Goal: Information Seeking & Learning: Learn about a topic

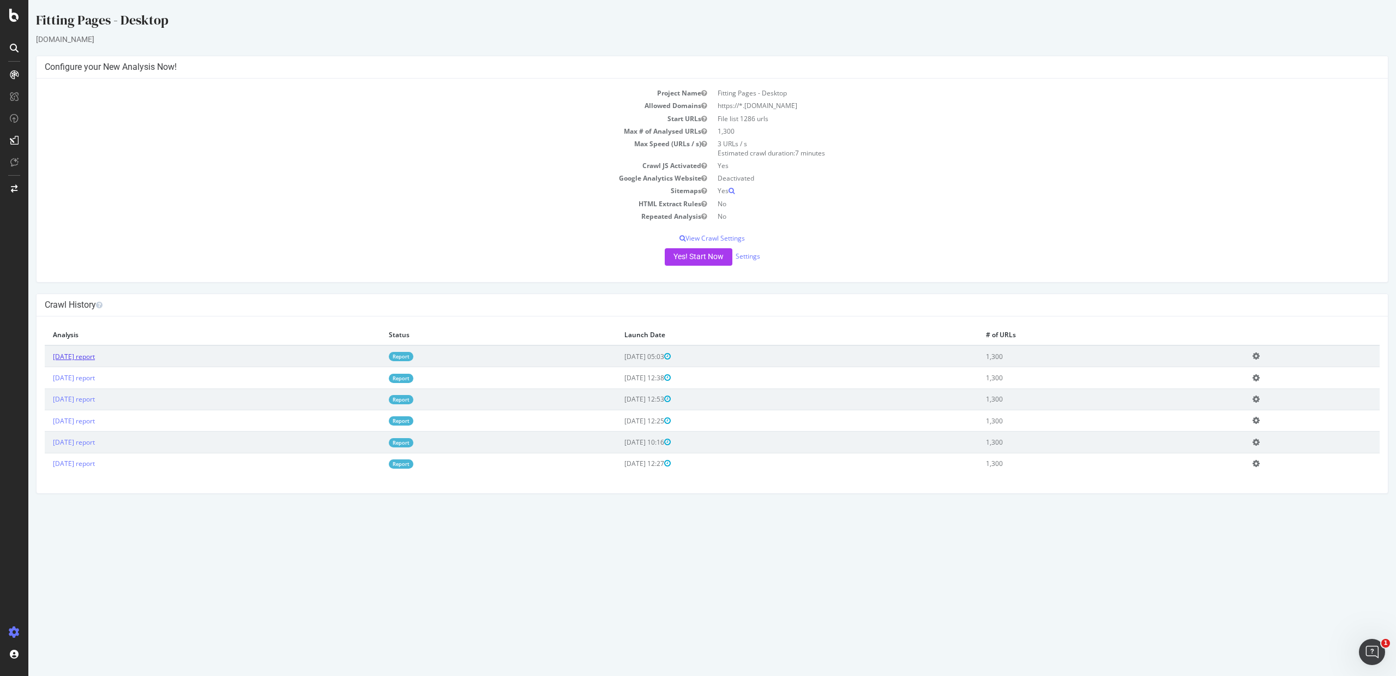
click at [95, 353] on link "[DATE] report" at bounding box center [74, 356] width 42 height 9
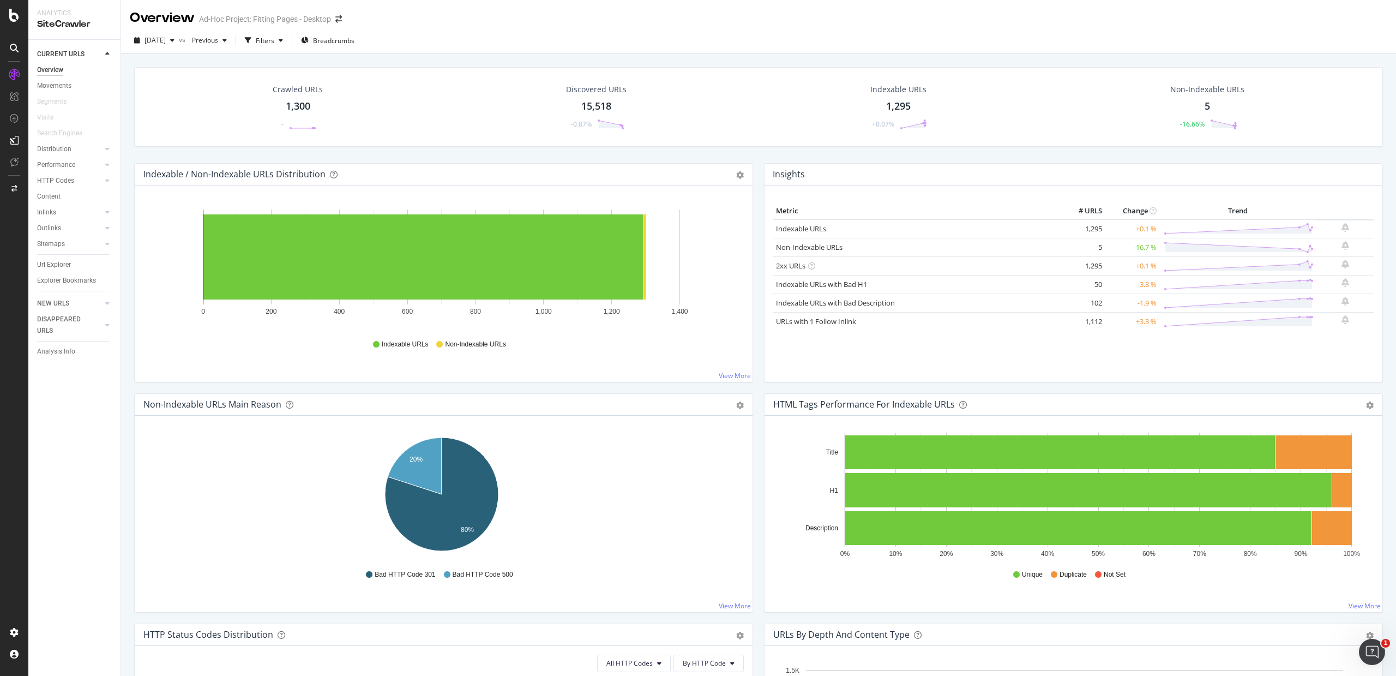
scroll to position [7, 0]
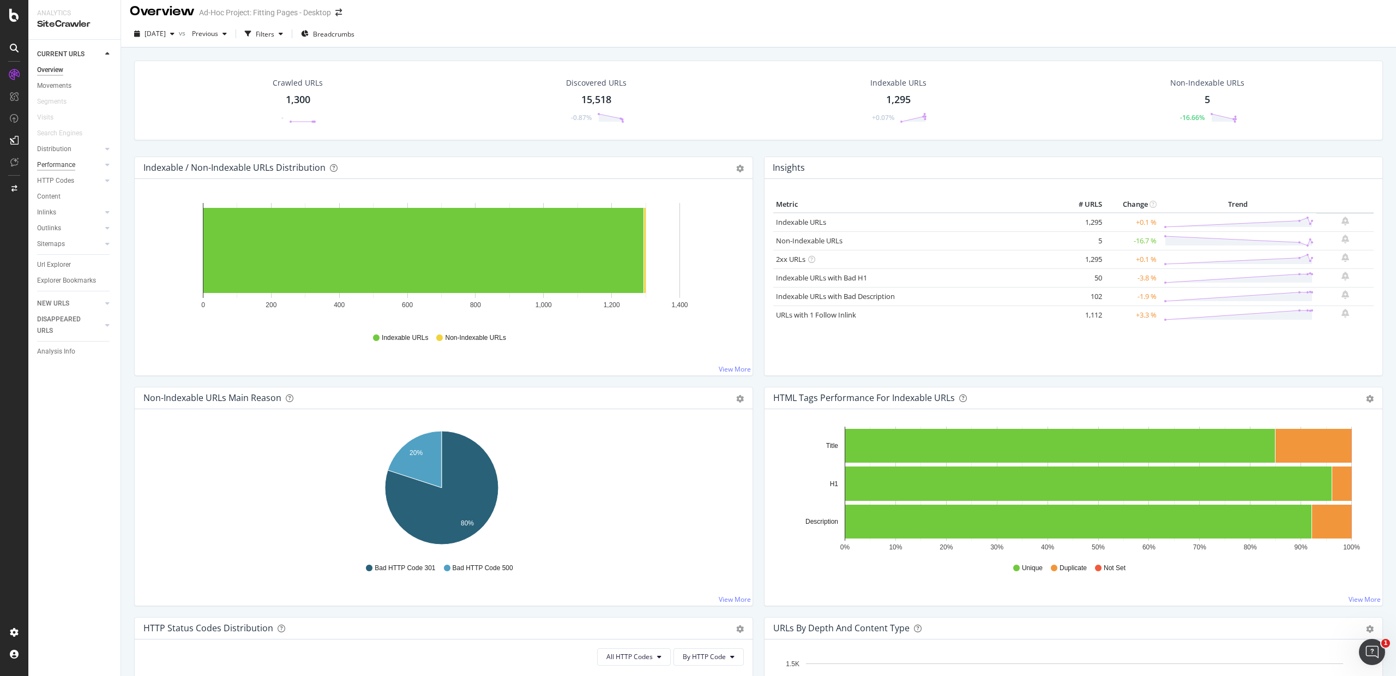
click at [56, 162] on div "Performance" at bounding box center [56, 164] width 38 height 11
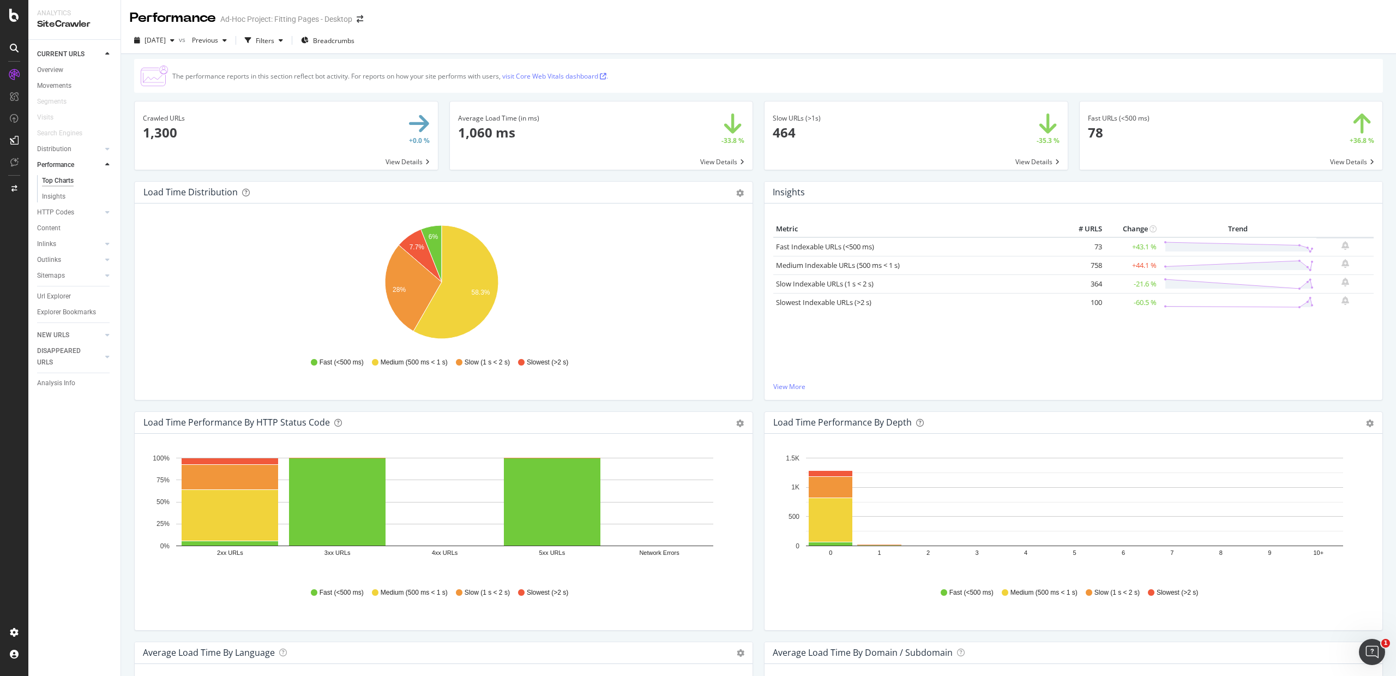
scroll to position [7, 0]
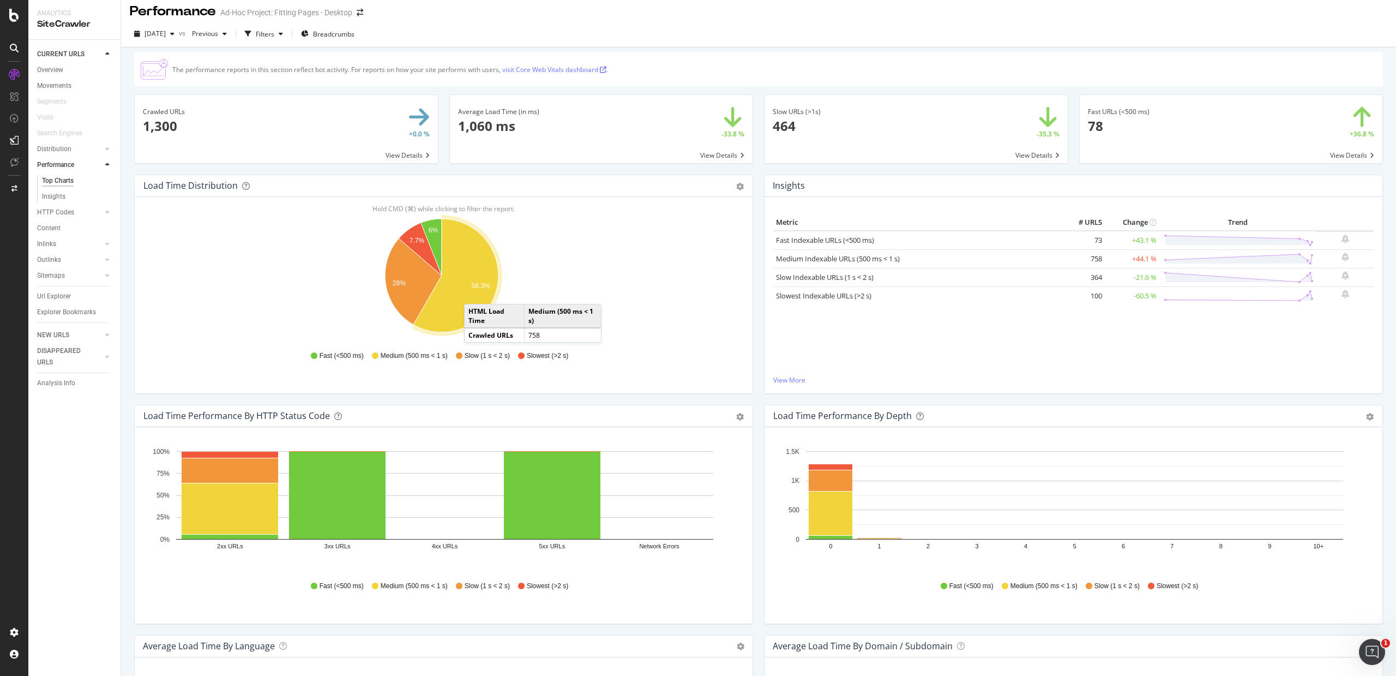
click at [412, 152] on span at bounding box center [286, 129] width 303 height 68
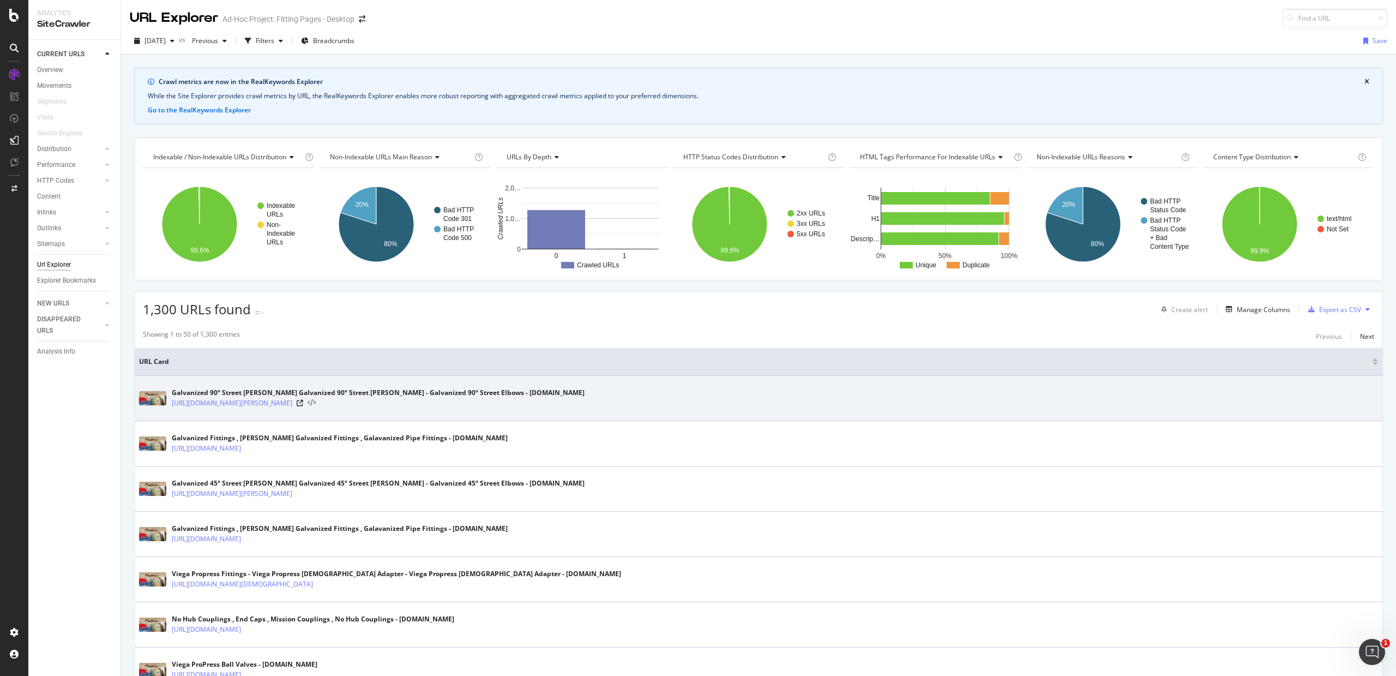
click at [316, 402] on icon at bounding box center [312, 403] width 8 height 8
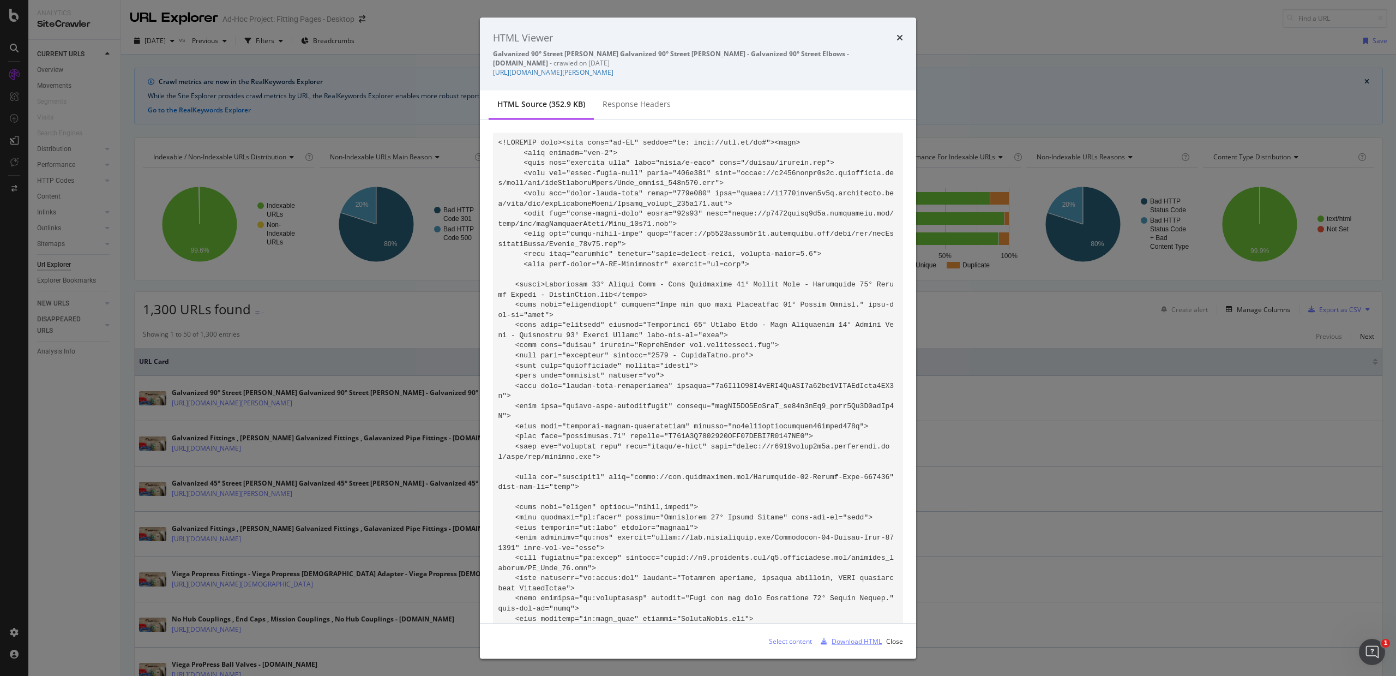
click at [857, 640] on div "Download HTML" at bounding box center [857, 640] width 50 height 9
click at [898, 36] on icon "times" at bounding box center [899, 37] width 7 height 9
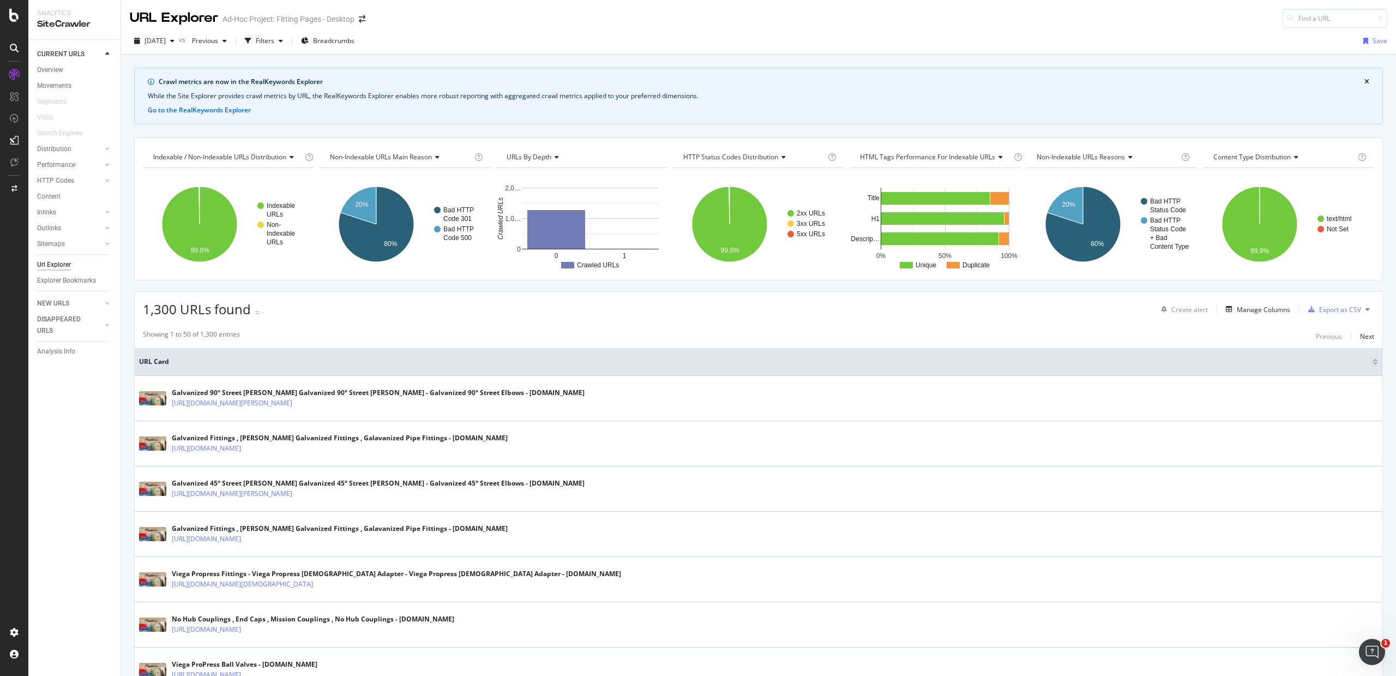
scroll to position [7, 0]
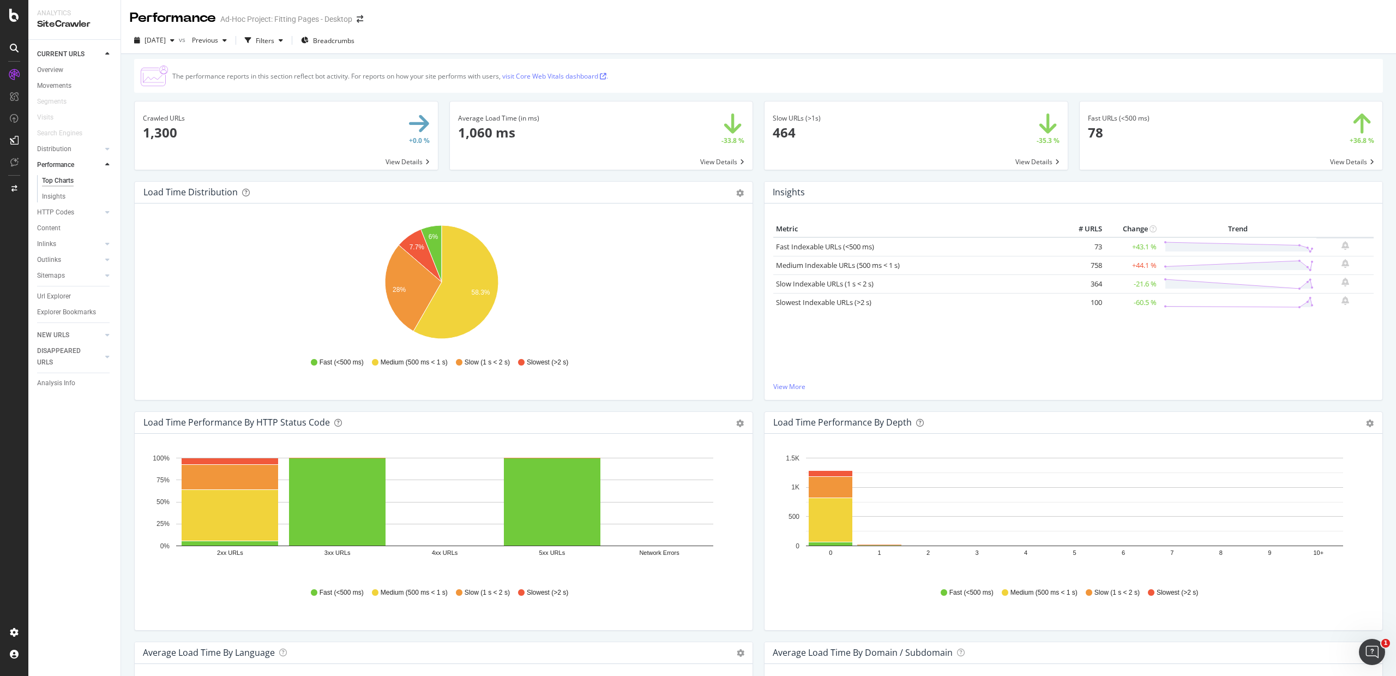
click at [710, 158] on span at bounding box center [601, 135] width 303 height 68
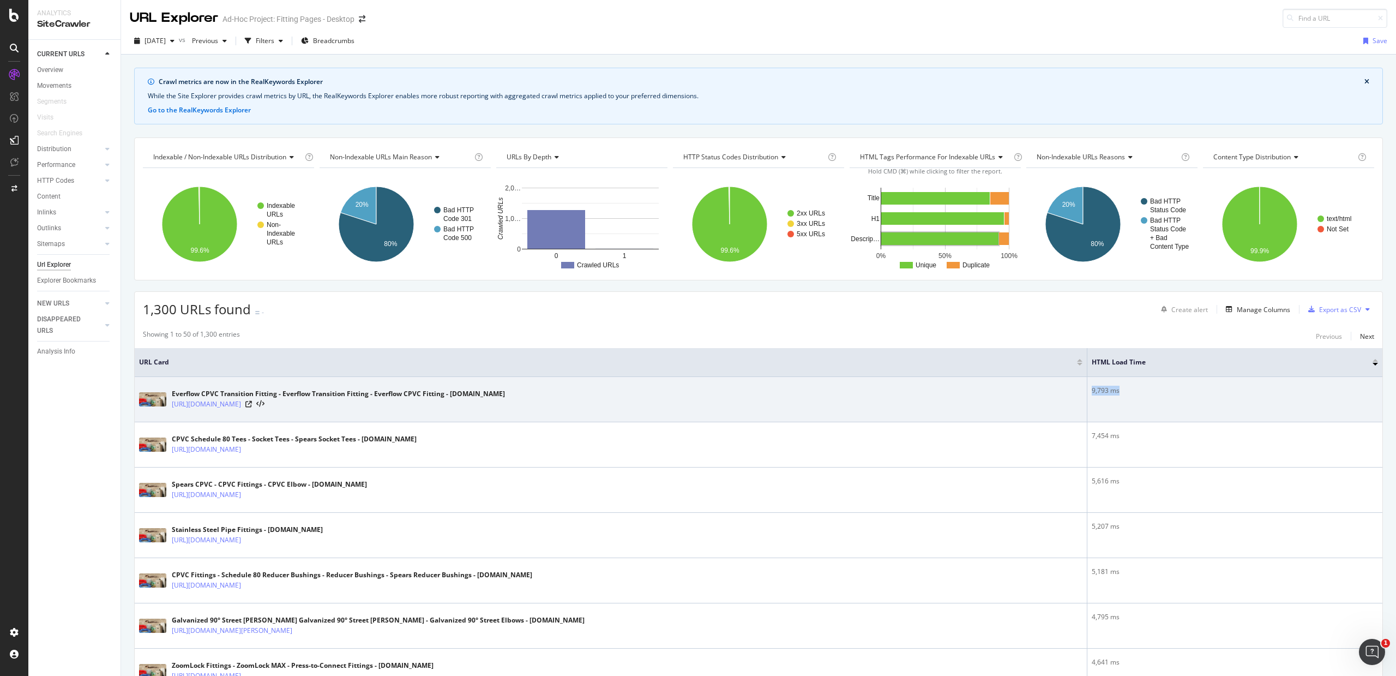
drag, startPoint x: 1085, startPoint y: 390, endPoint x: 1113, endPoint y: 393, distance: 28.5
click at [1113, 393] on div "9,793 ms" at bounding box center [1235, 391] width 286 height 10
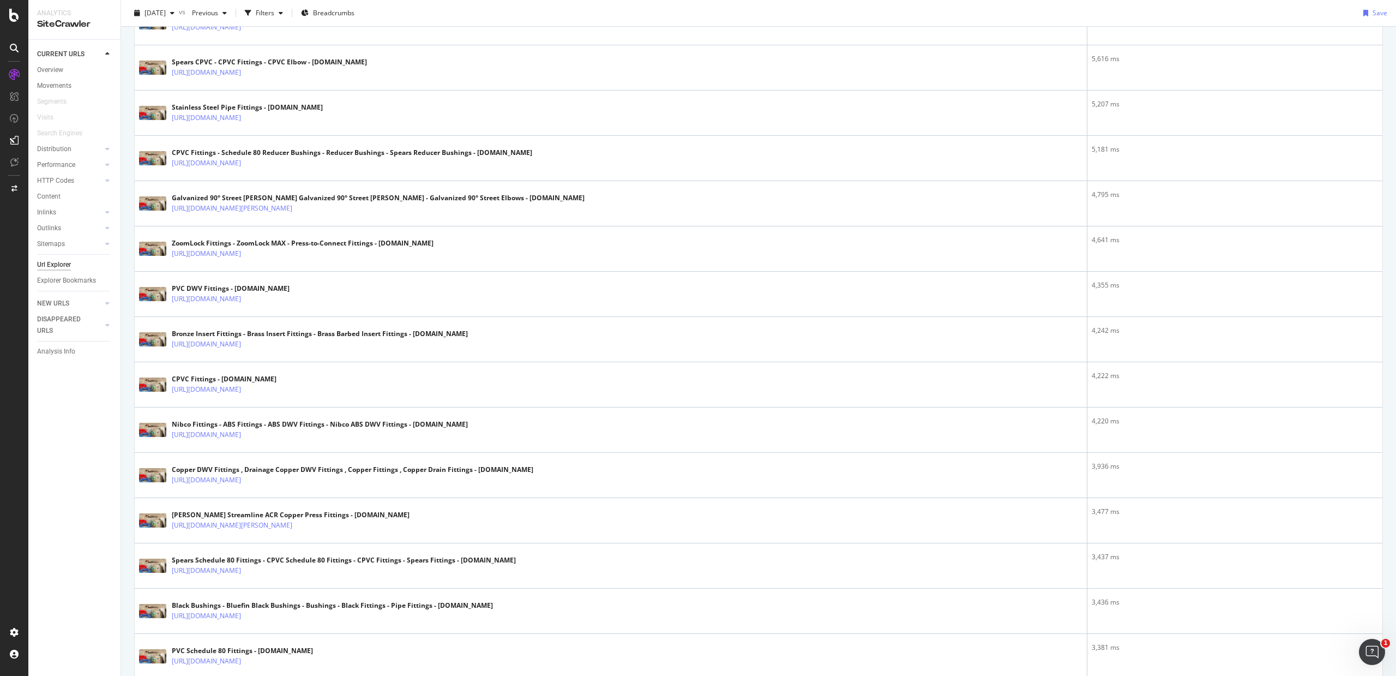
scroll to position [86, 0]
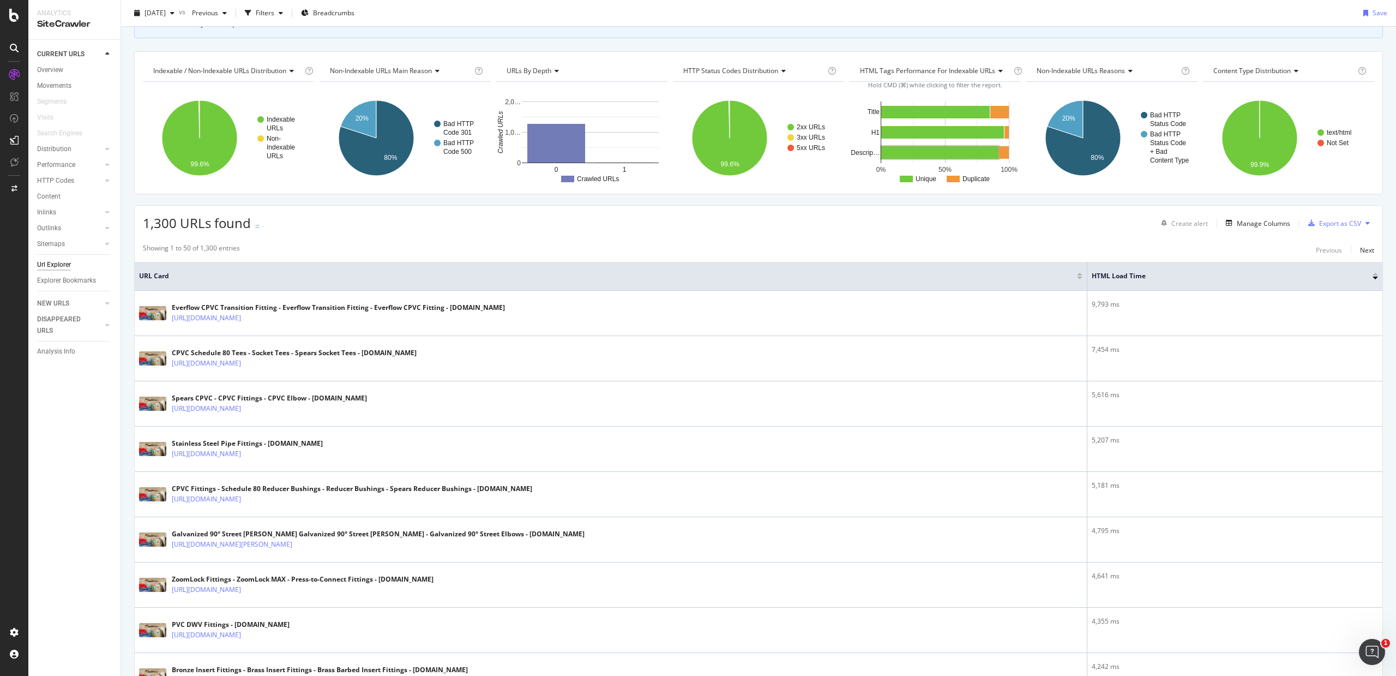
click at [216, 251] on div "Showing 1 to 50 of 1,300 entries" at bounding box center [191, 249] width 97 height 13
click at [1370, 246] on div "Showing 1 to 50 of 1,300 entries Previous Next" at bounding box center [759, 249] width 1248 height 13
click at [1362, 249] on div "Next" at bounding box center [1367, 249] width 14 height 9
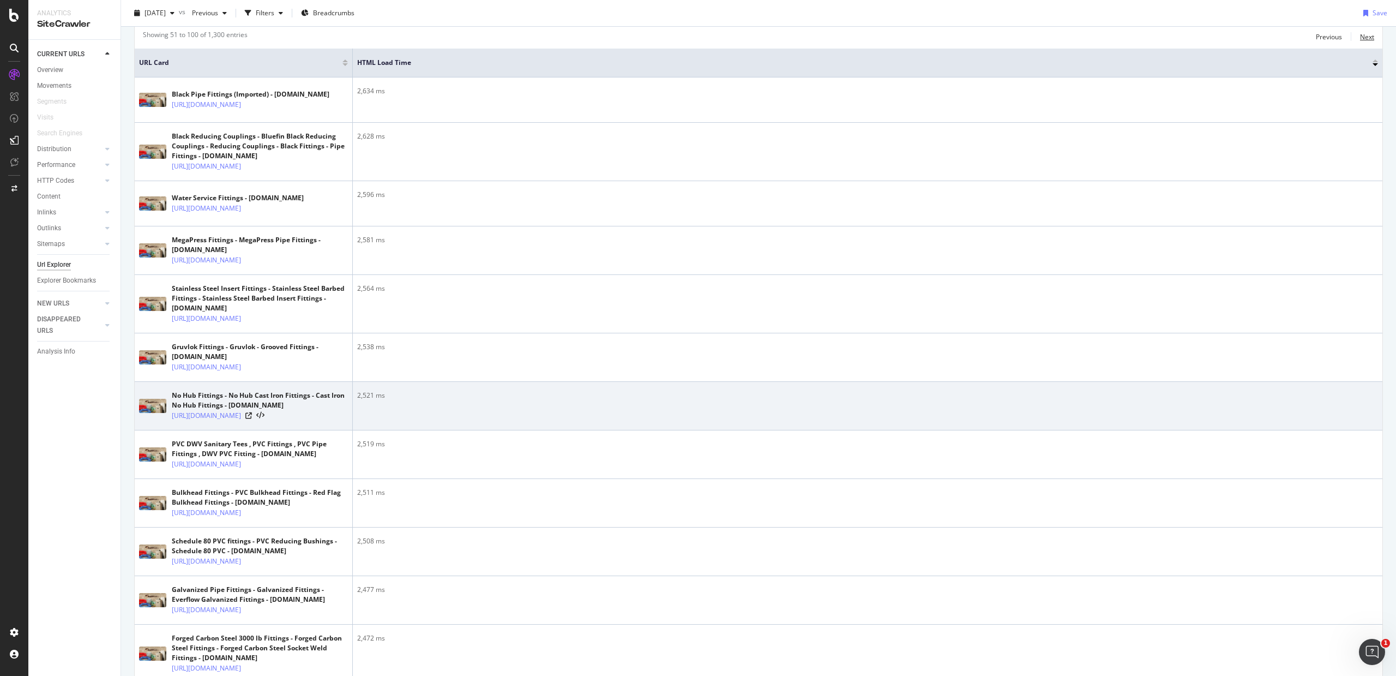
scroll to position [0, 0]
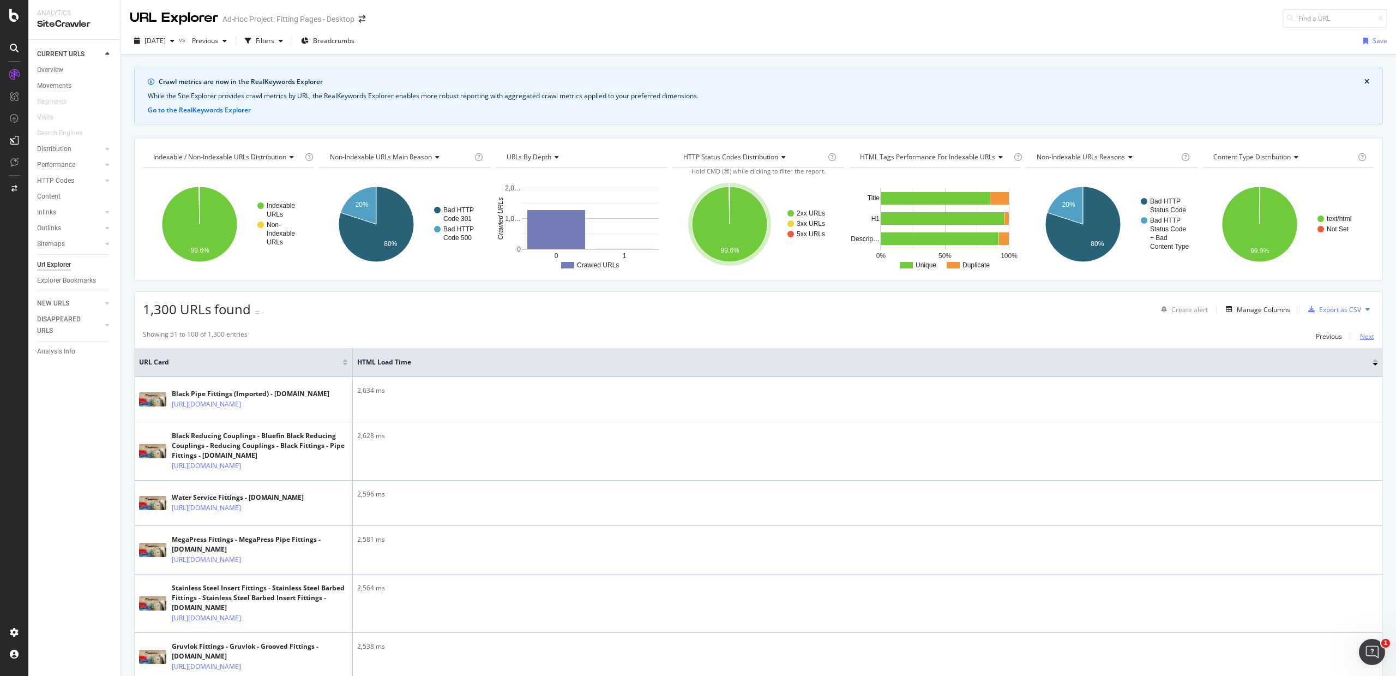
click at [1360, 338] on div "Next" at bounding box center [1367, 336] width 14 height 9
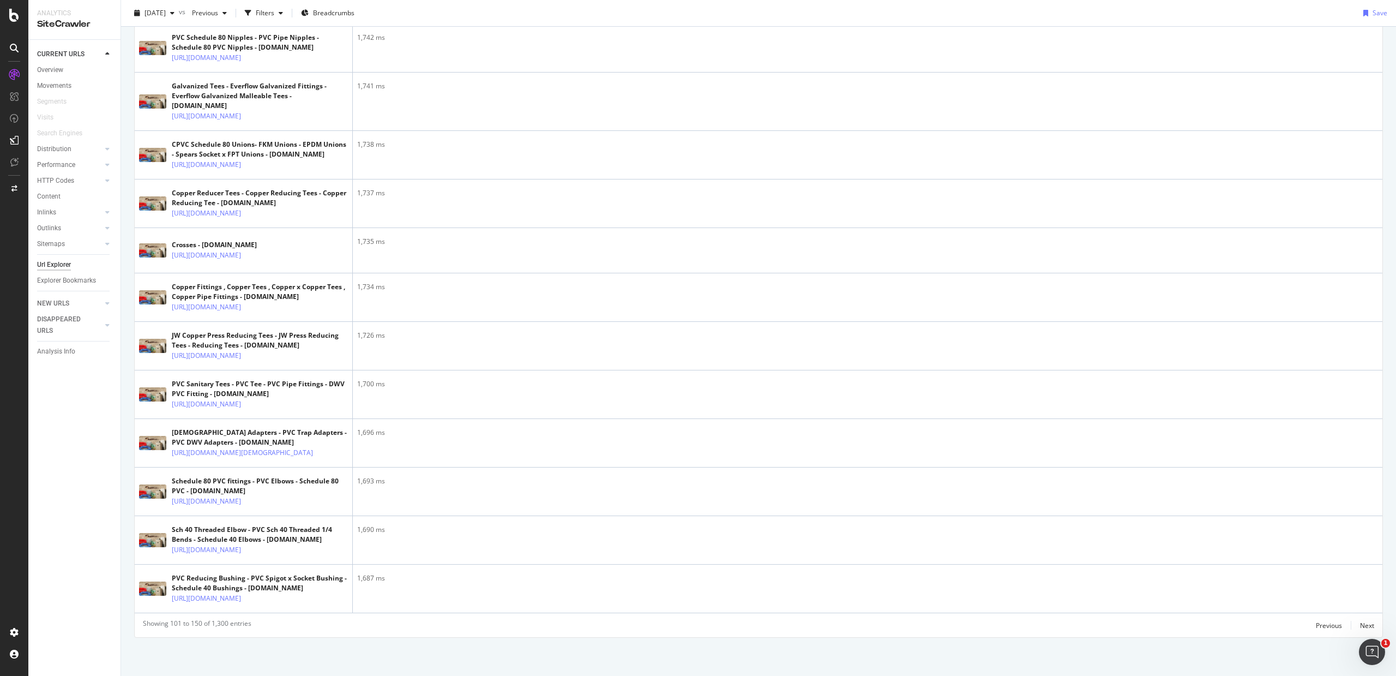
scroll to position [2751, 0]
click at [1360, 624] on div "Next" at bounding box center [1367, 625] width 14 height 9
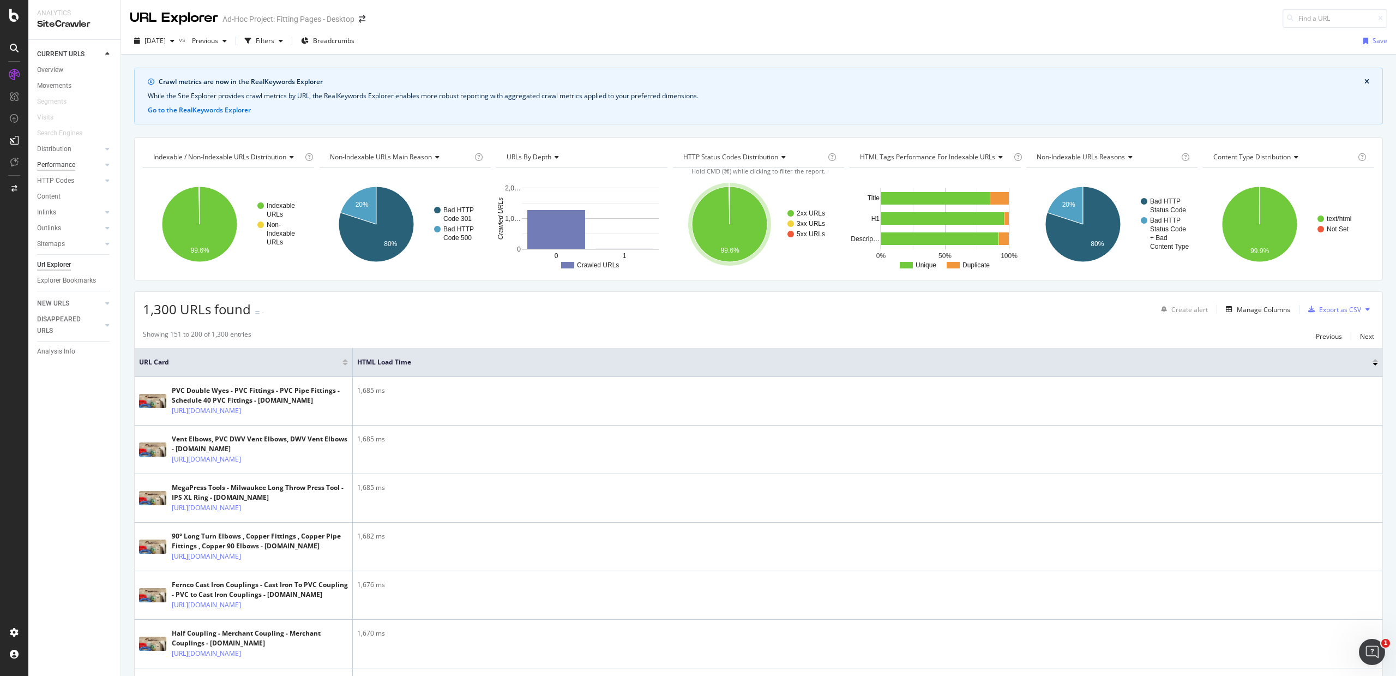
click at [62, 164] on div "Performance" at bounding box center [56, 164] width 38 height 11
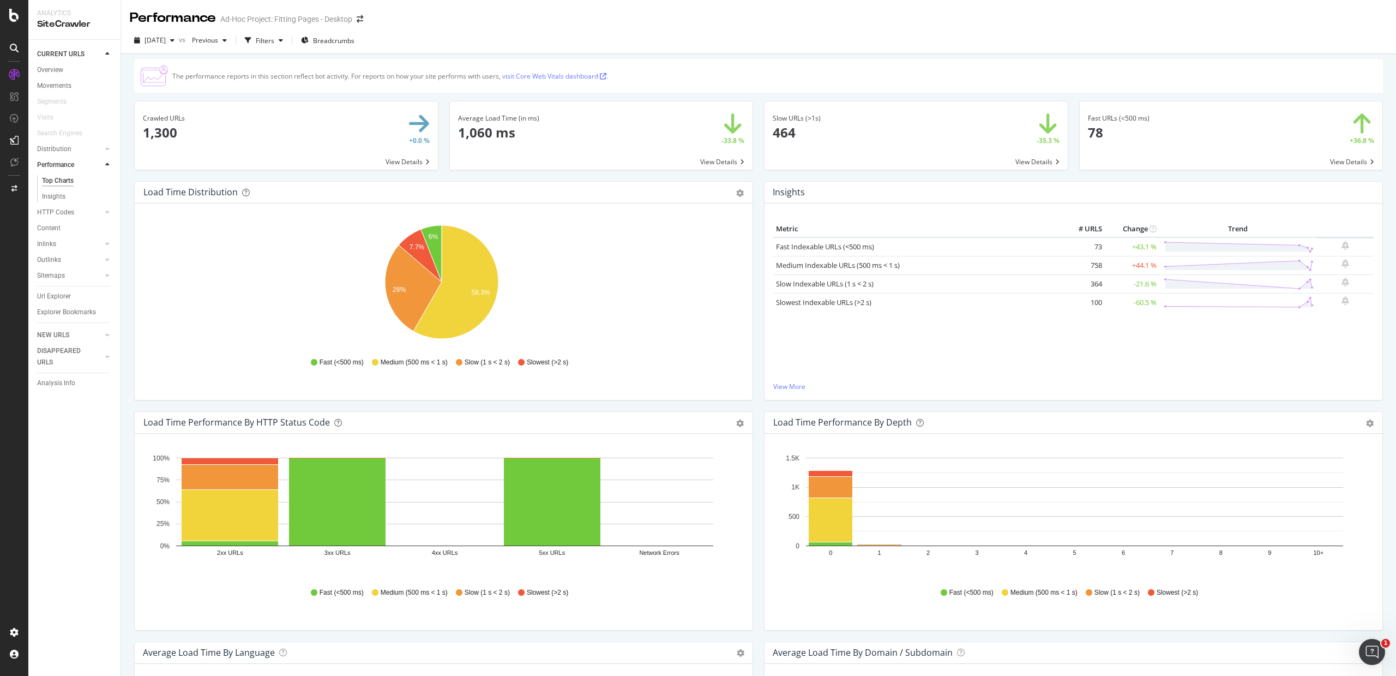
click at [1175, 141] on span at bounding box center [1231, 135] width 303 height 68
drag, startPoint x: 336, startPoint y: 360, endPoint x: 353, endPoint y: 362, distance: 16.9
click at [353, 362] on span "Fast (<500 ms)" at bounding box center [342, 362] width 44 height 9
click at [419, 394] on div "Hold CMD (⌘) while clicking to filter the report. 6% 7.7% 28% 58.3% HTML Load T…" at bounding box center [444, 301] width 618 height 196
click at [933, 145] on span at bounding box center [915, 135] width 303 height 68
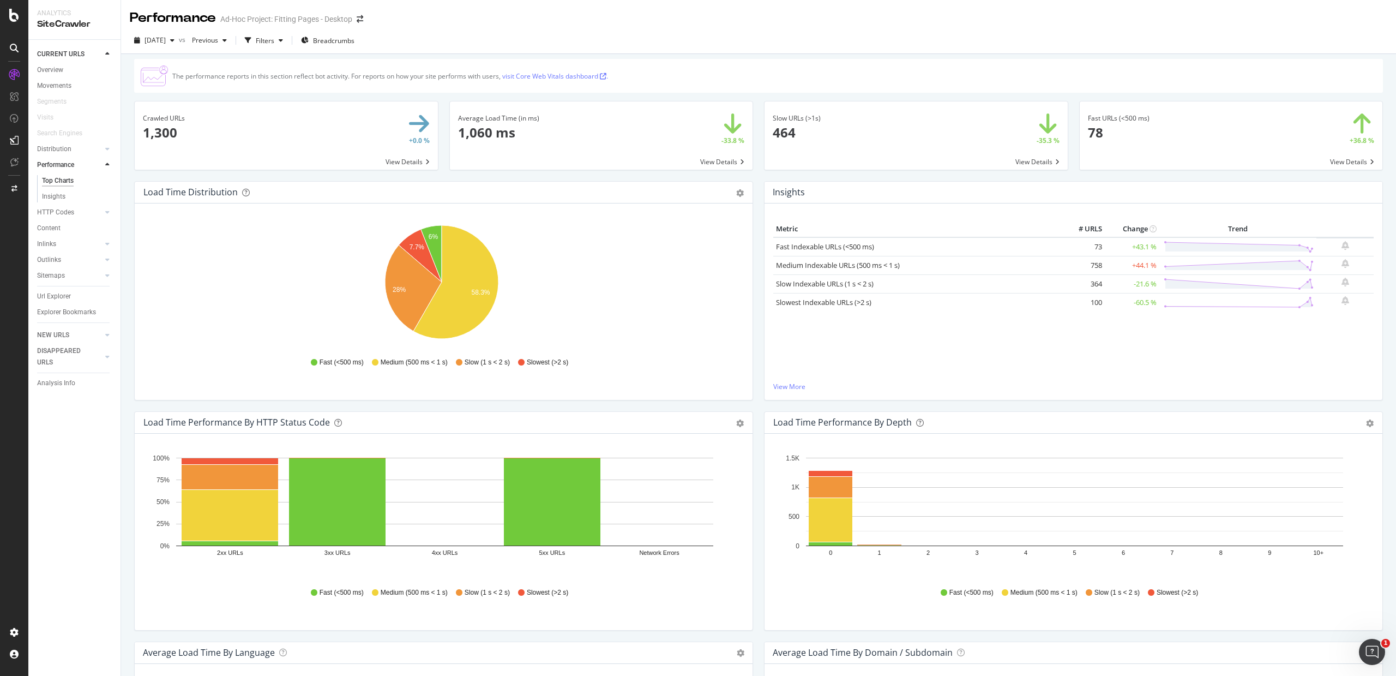
click at [1332, 162] on span at bounding box center [1231, 135] width 303 height 68
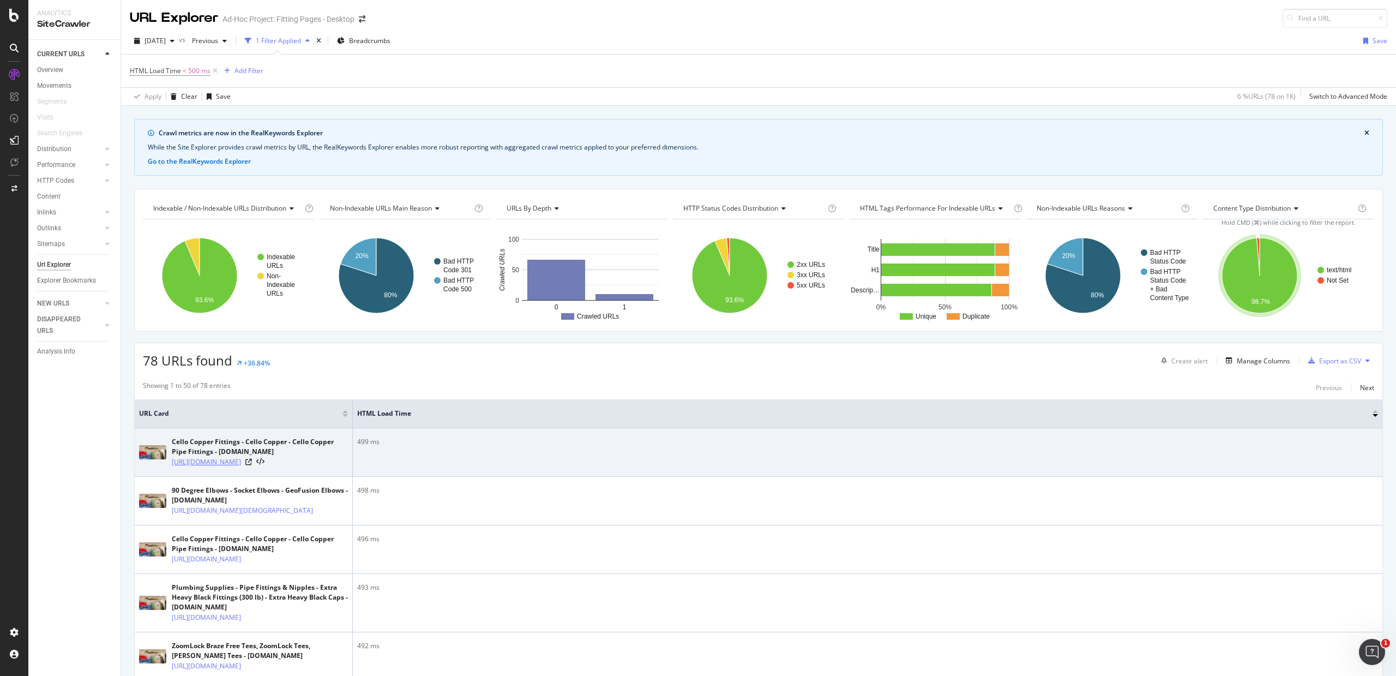
click at [241, 461] on link "[URL][DOMAIN_NAME]" at bounding box center [206, 461] width 69 height 11
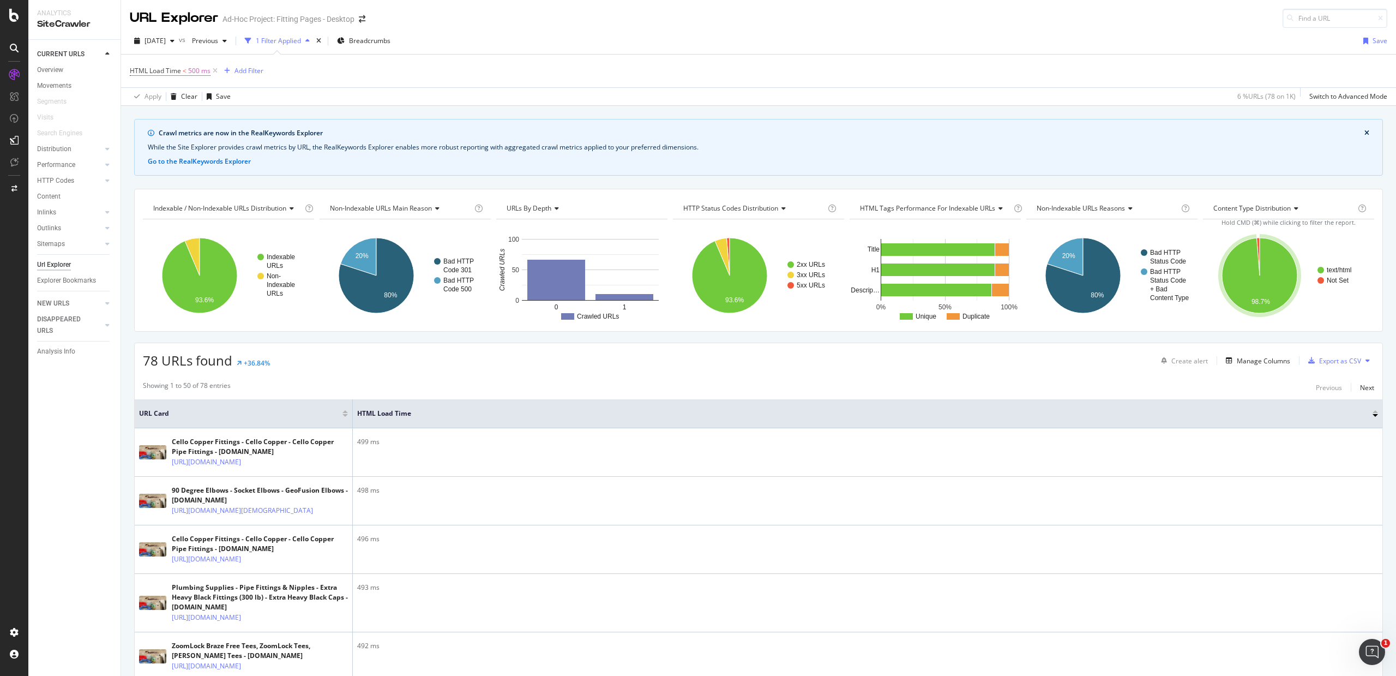
drag, startPoint x: 273, startPoint y: 462, endPoint x: 285, endPoint y: 3, distance: 458.8
click at [0, 0] on div "Analytics SiteCrawler CURRENT URLS Overview Movements Segments Visits Search En…" at bounding box center [698, 338] width 1396 height 676
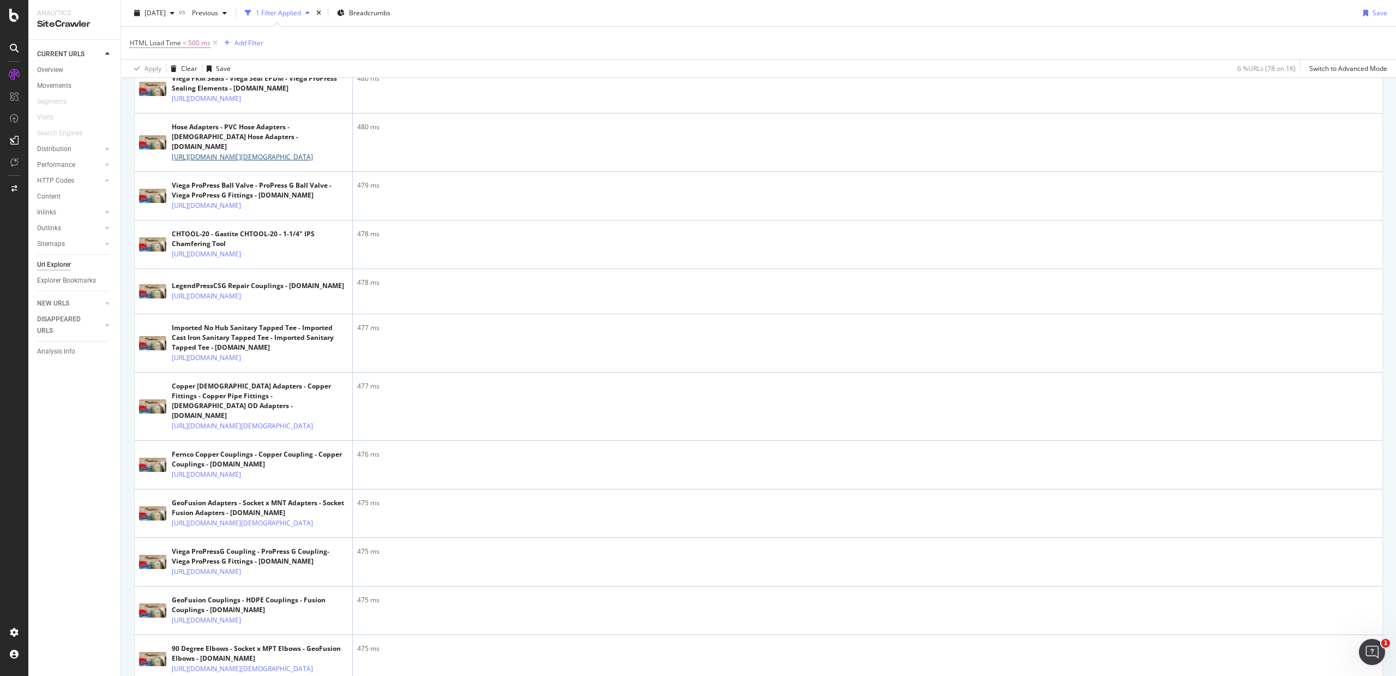
scroll to position [2796, 0]
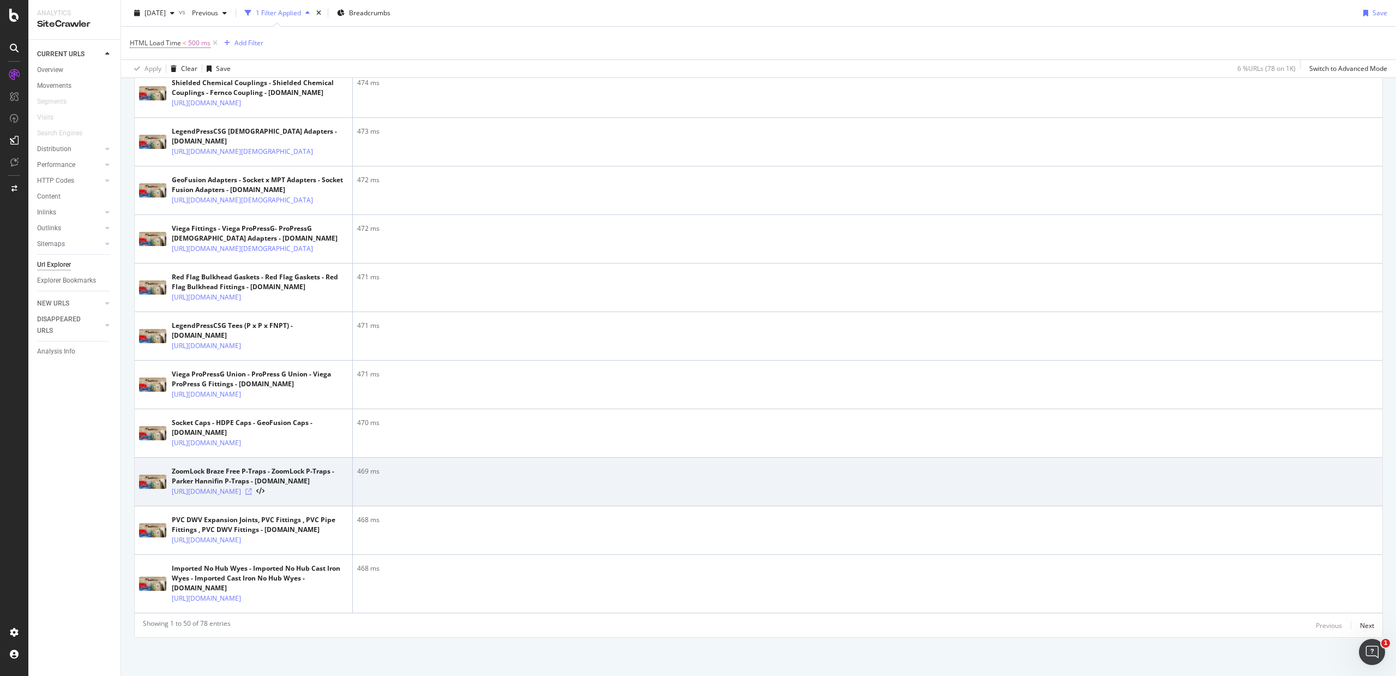
click at [252, 488] on icon at bounding box center [248, 491] width 7 height 7
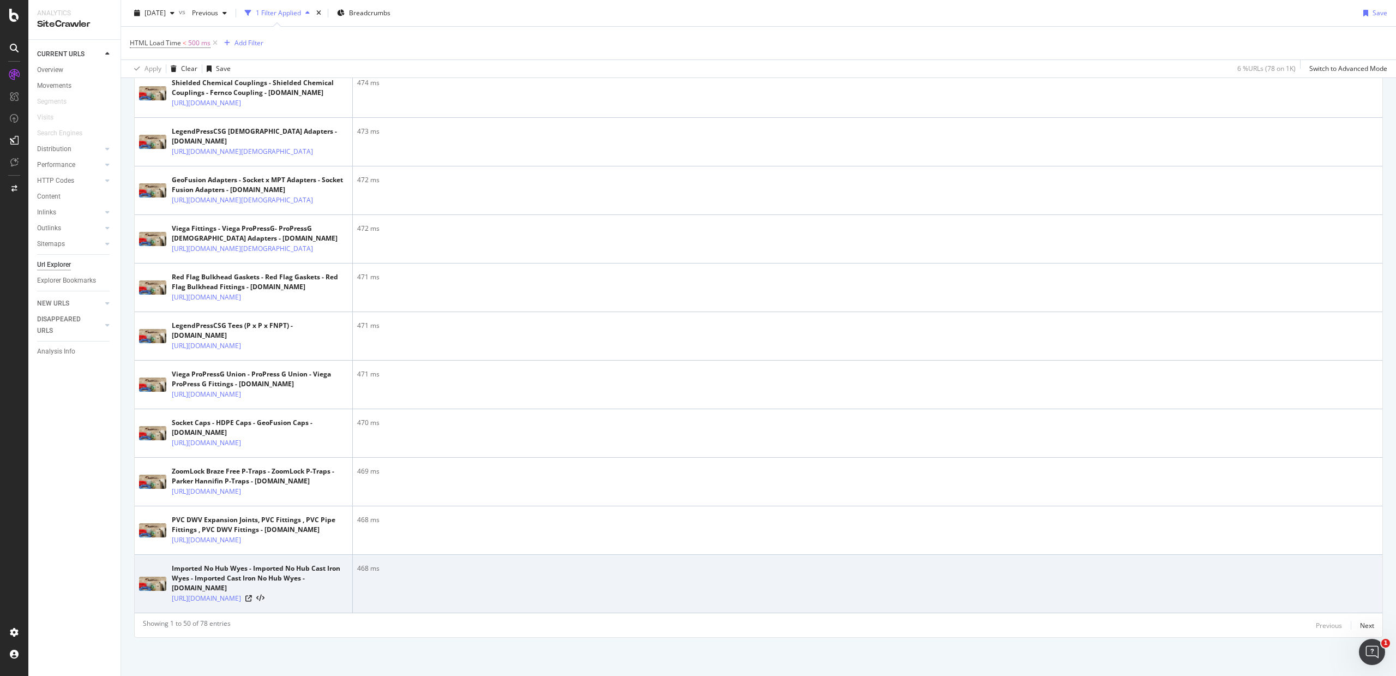
click at [264, 594] on div at bounding box center [254, 598] width 19 height 8
click at [252, 595] on icon at bounding box center [248, 598] width 7 height 7
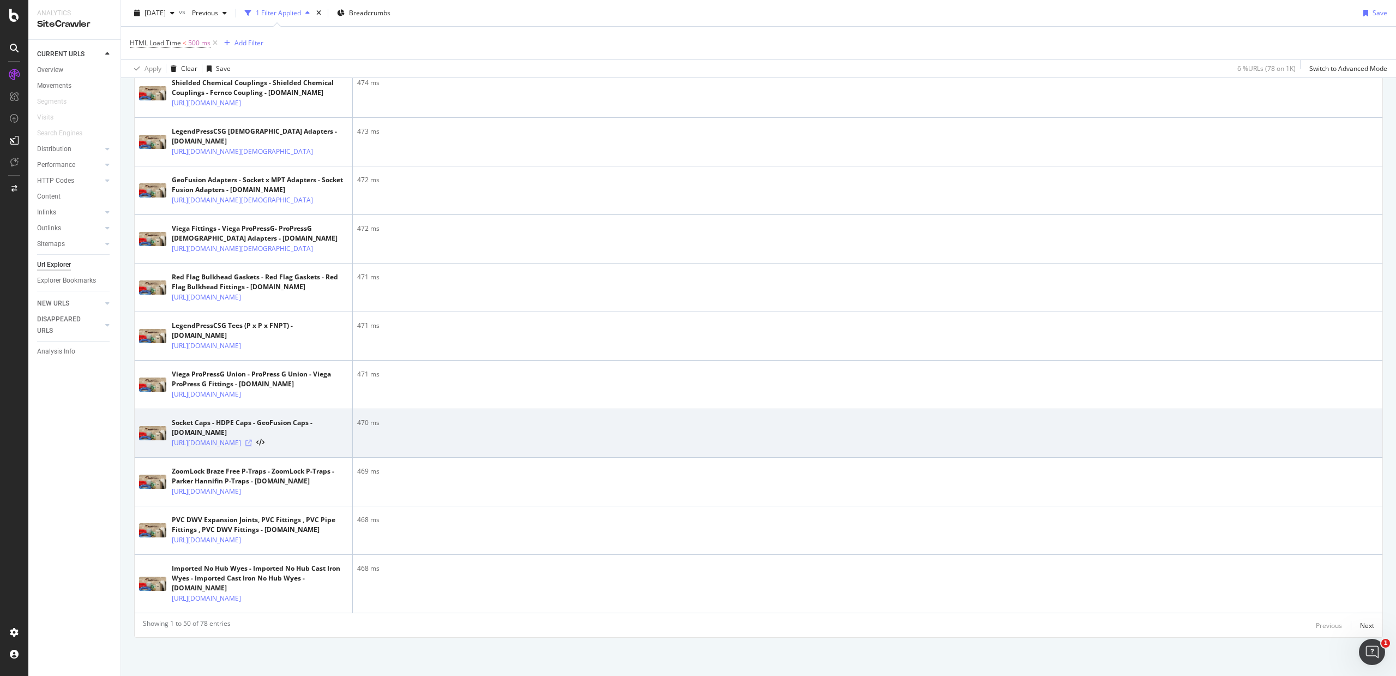
click at [252, 440] on icon at bounding box center [248, 443] width 7 height 7
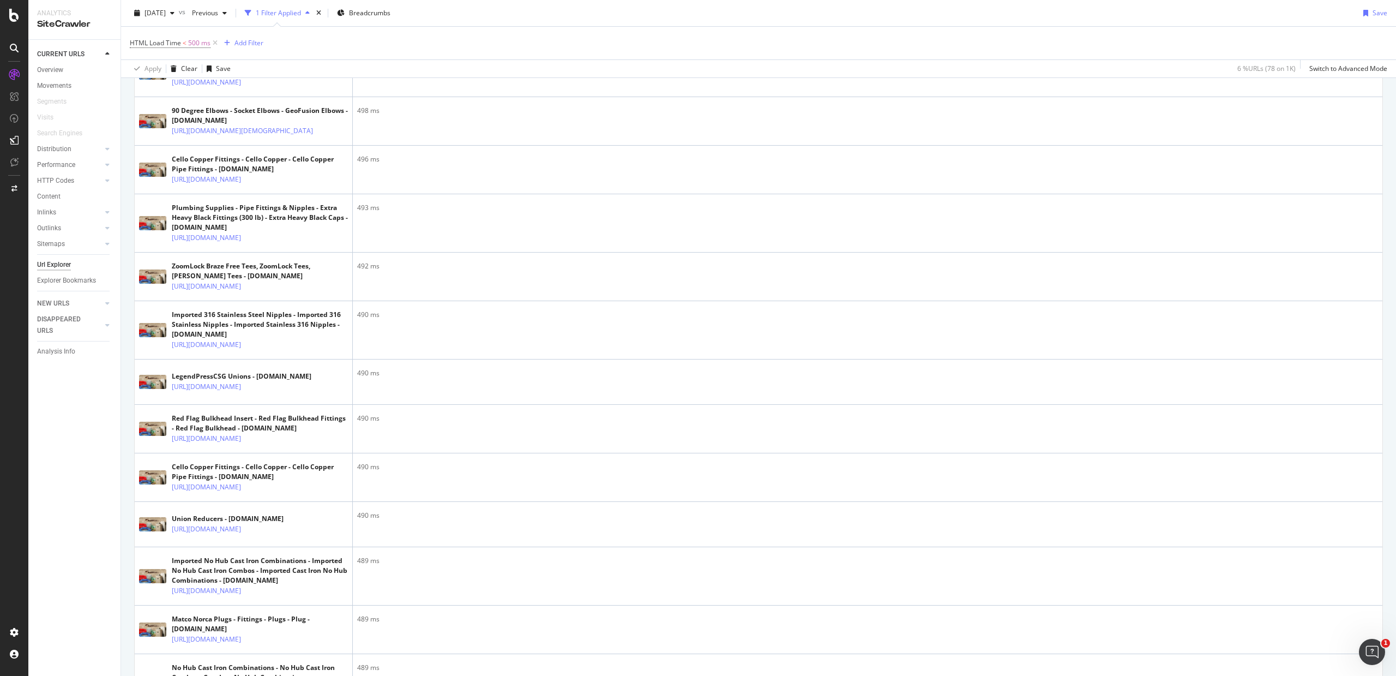
scroll to position [491, 0]
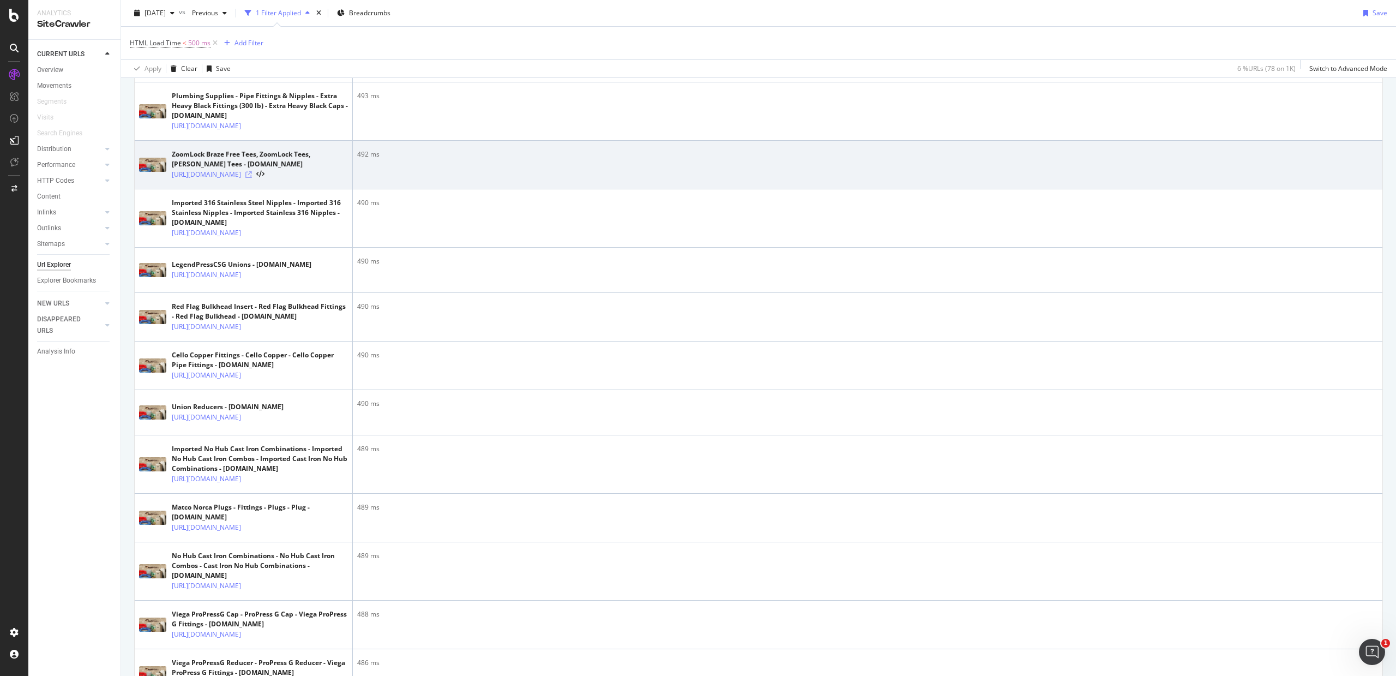
click at [252, 178] on icon at bounding box center [248, 174] width 7 height 7
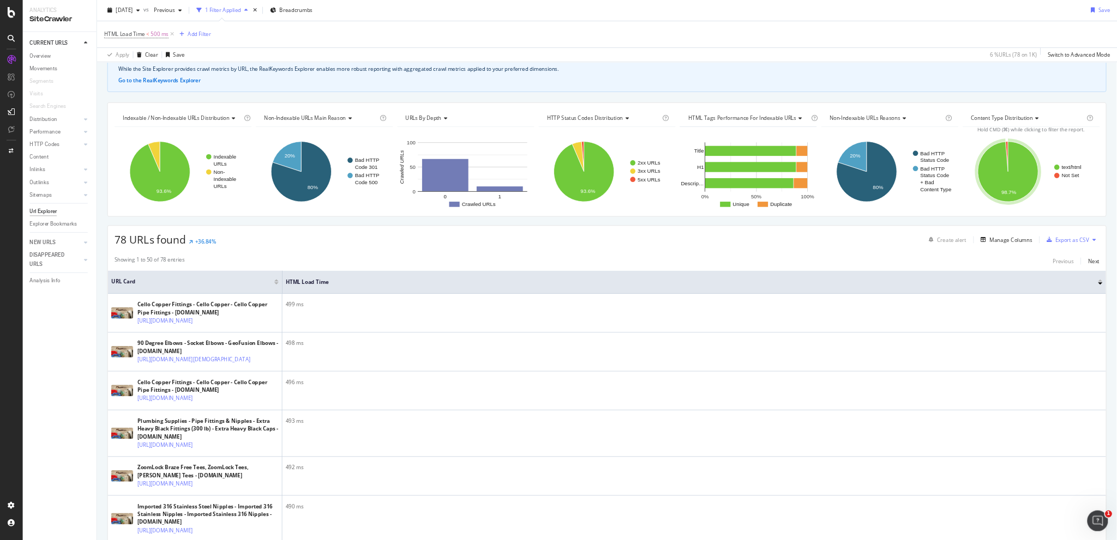
scroll to position [0, 0]
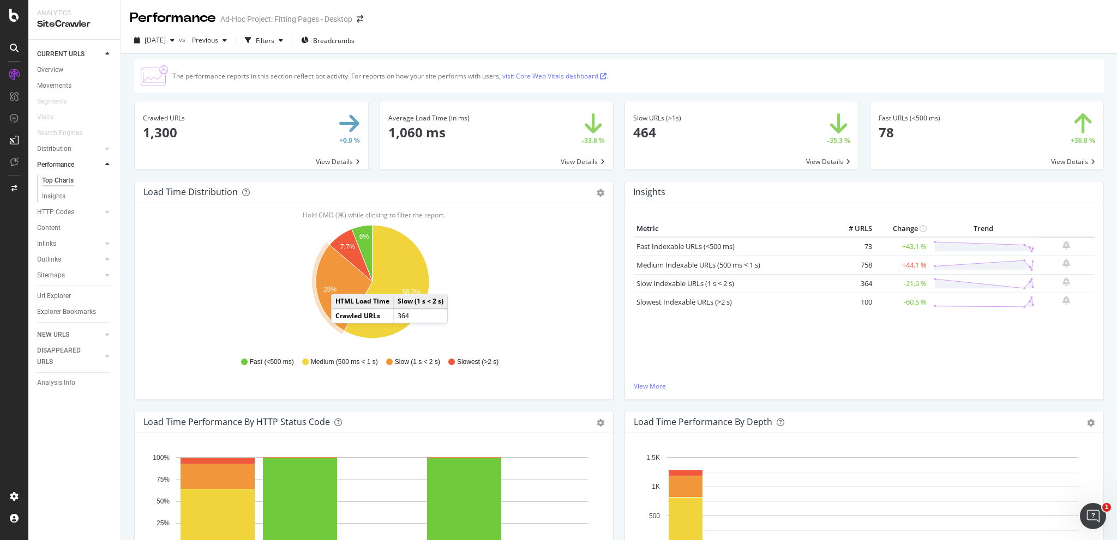
click at [342, 283] on icon "A chart." at bounding box center [344, 288] width 57 height 86
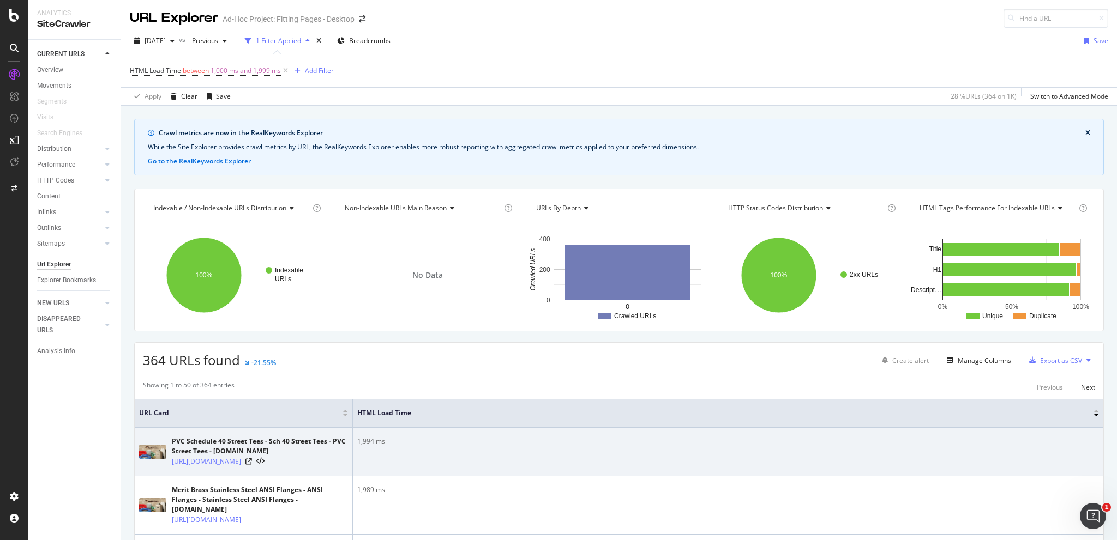
scroll to position [59, 0]
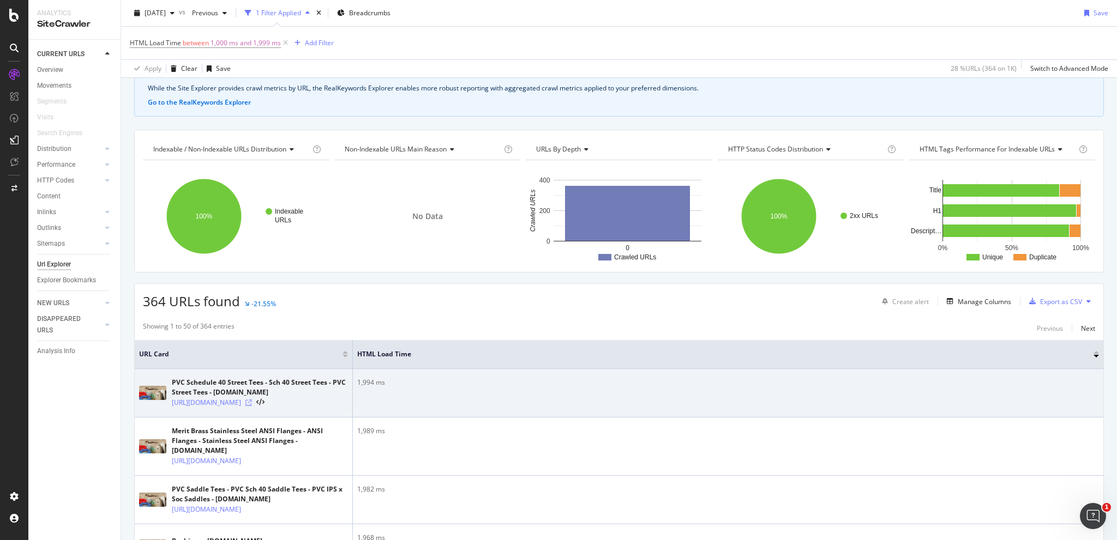
click at [252, 406] on icon at bounding box center [248, 403] width 7 height 7
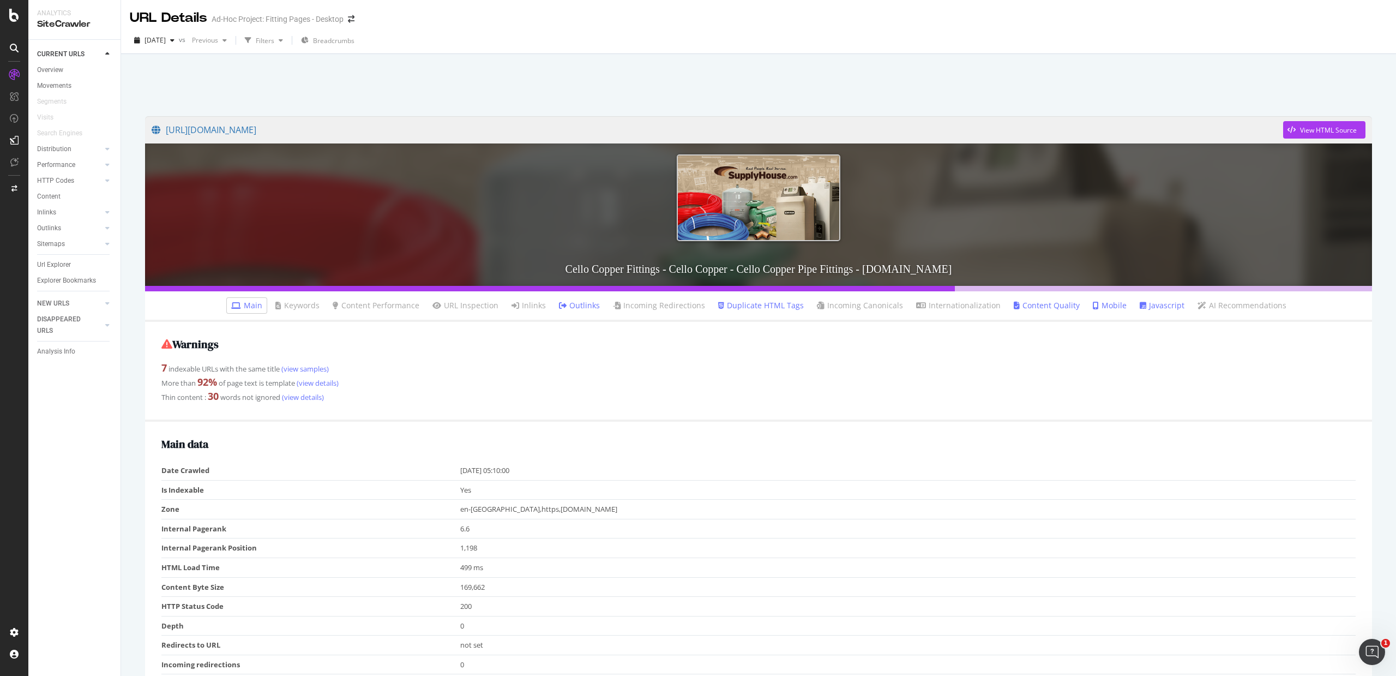
scroll to position [7, 0]
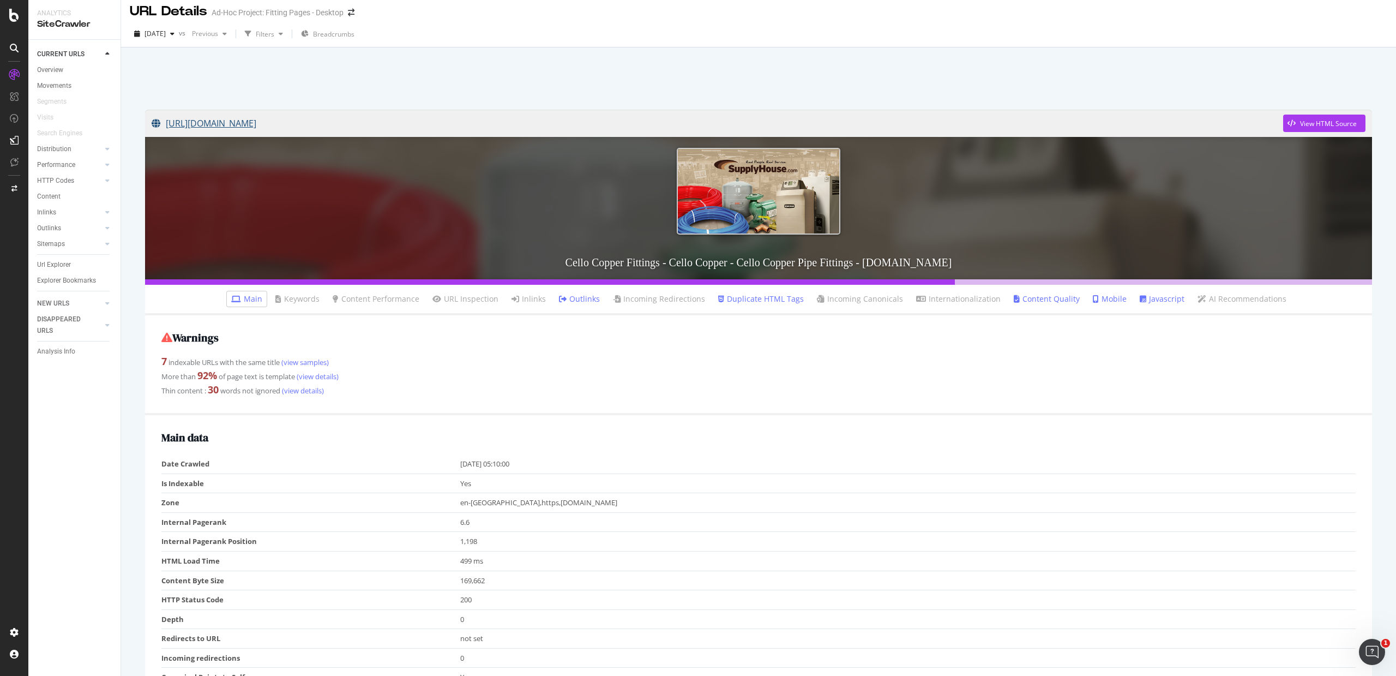
click at [338, 120] on link "[URL][DOMAIN_NAME]" at bounding box center [717, 123] width 1131 height 27
